Goal: Transaction & Acquisition: Obtain resource

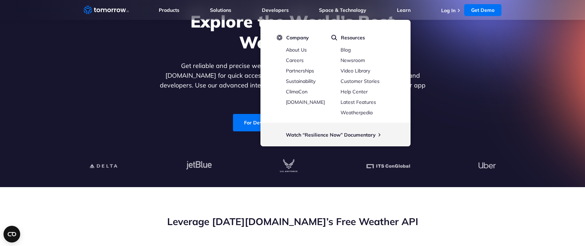
scroll to position [63, 0]
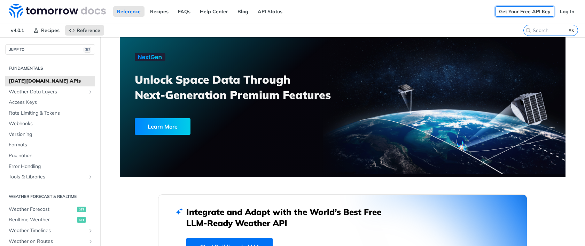
click at [504, 7] on link "Get Your Free API Key" at bounding box center [524, 11] width 59 height 10
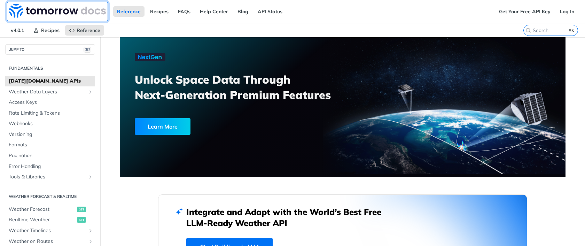
click at [64, 7] on img at bounding box center [57, 11] width 97 height 14
click at [51, 100] on span "Access Keys" at bounding box center [51, 102] width 85 height 7
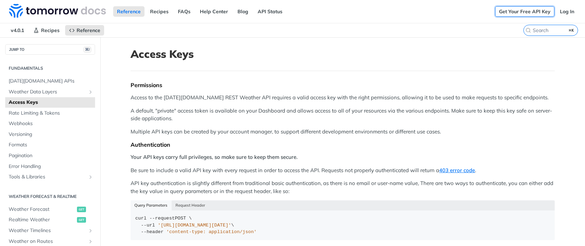
click at [514, 11] on link "Get Your Free API Key" at bounding box center [524, 11] width 59 height 10
click at [571, 12] on link "Log In" at bounding box center [567, 11] width 22 height 10
